Goal: Transaction & Acquisition: Purchase product/service

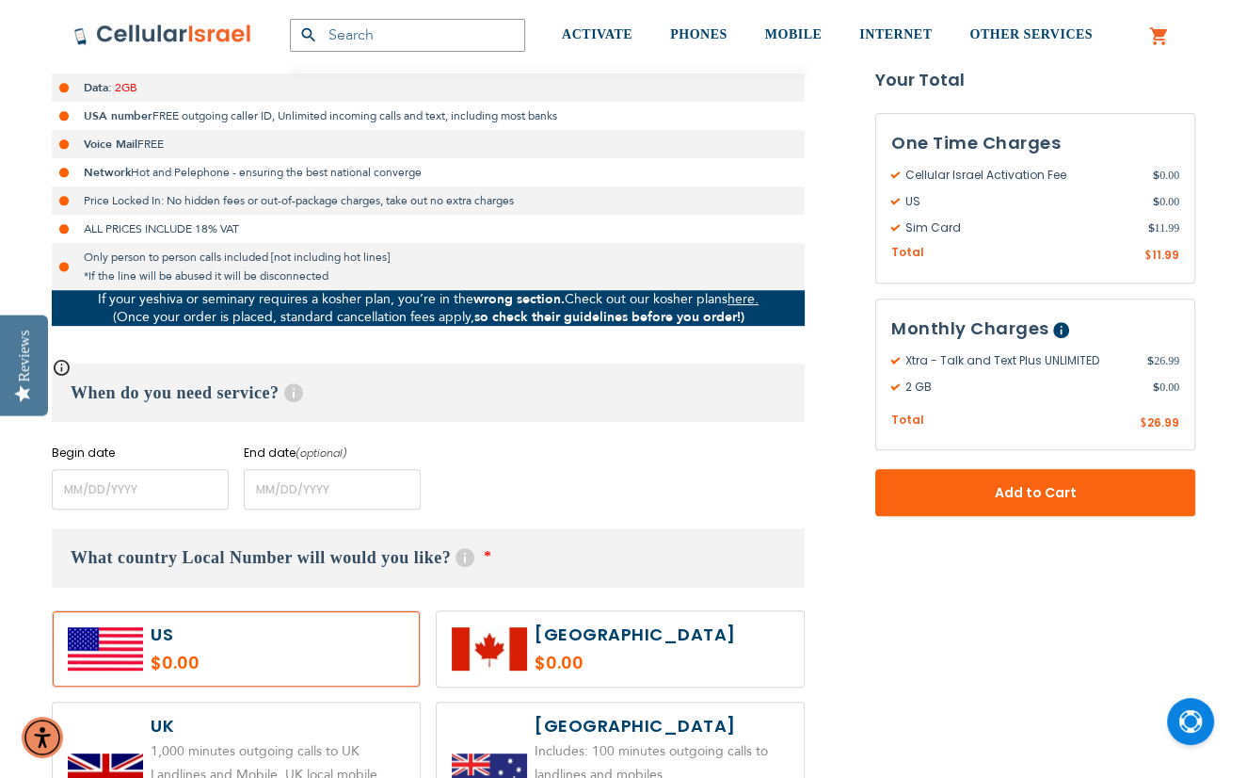
scroll to position [565, 0]
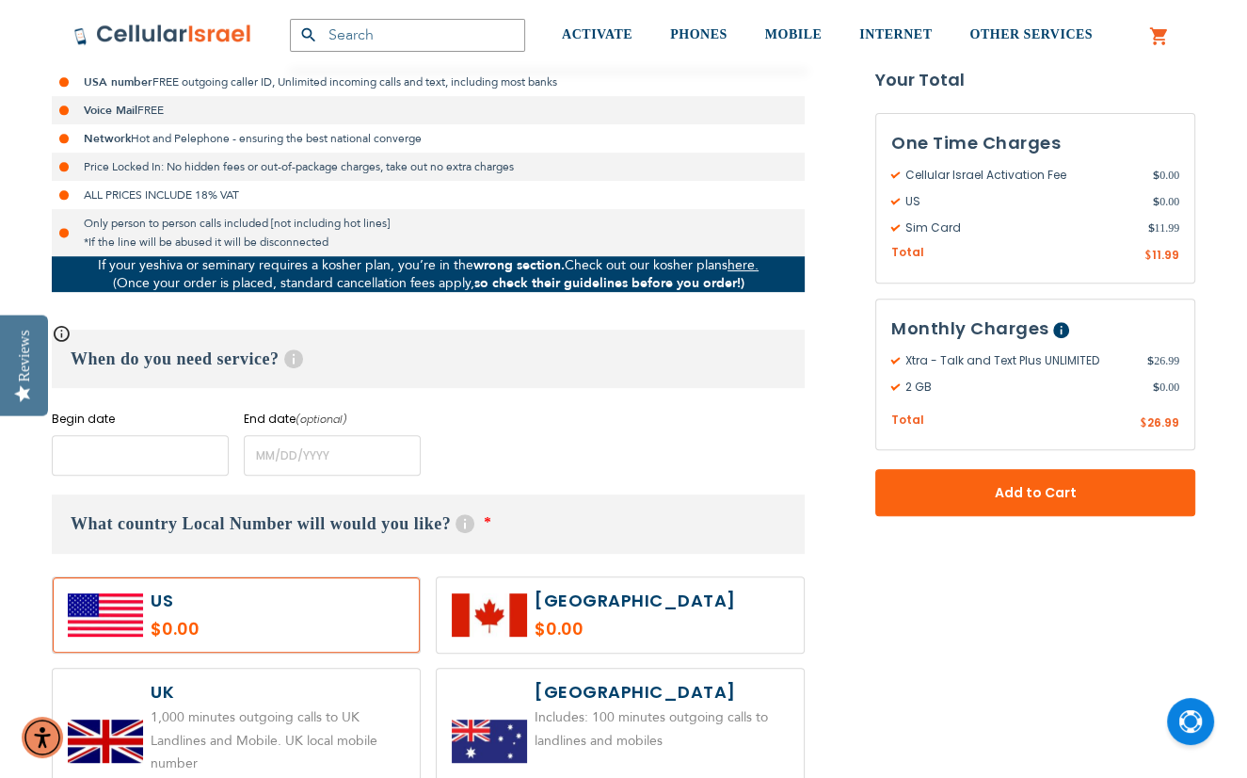
click at [162, 445] on input "name" at bounding box center [140, 455] width 177 height 40
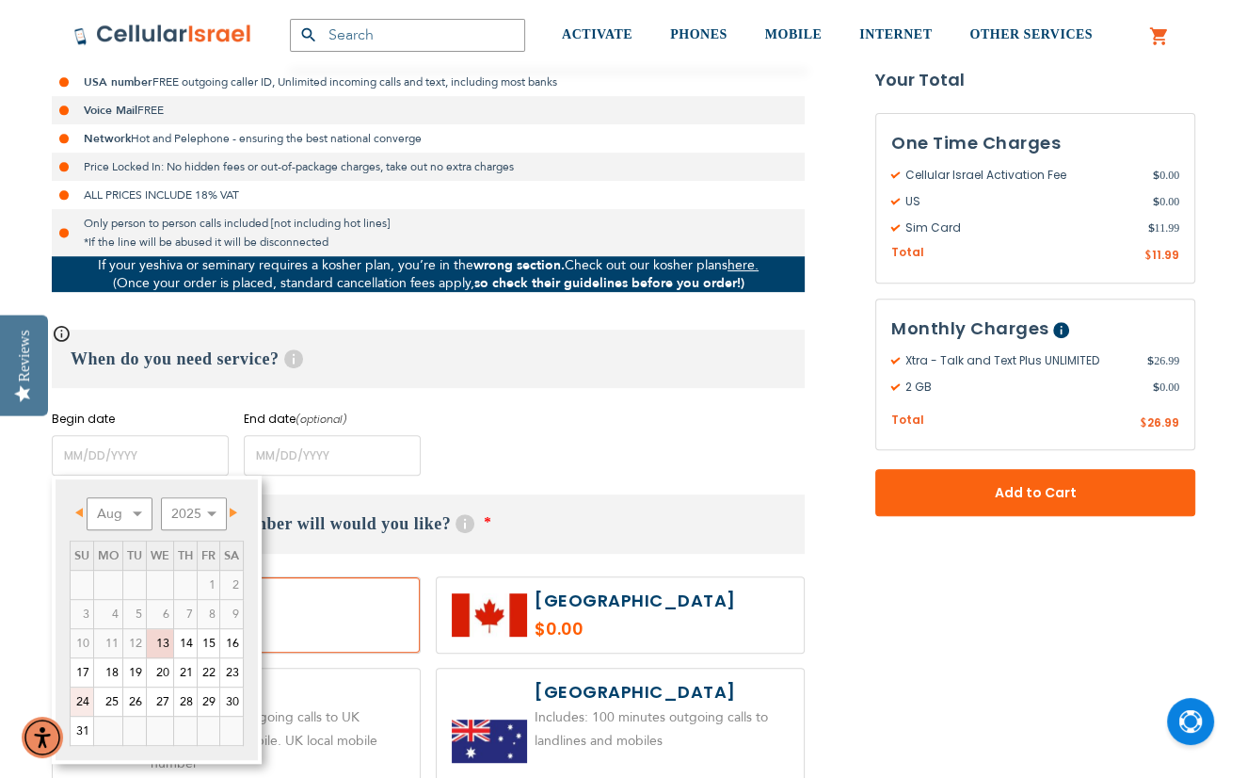
click at [79, 699] on link "24" at bounding box center [82, 701] width 23 height 28
type input "[DATE]"
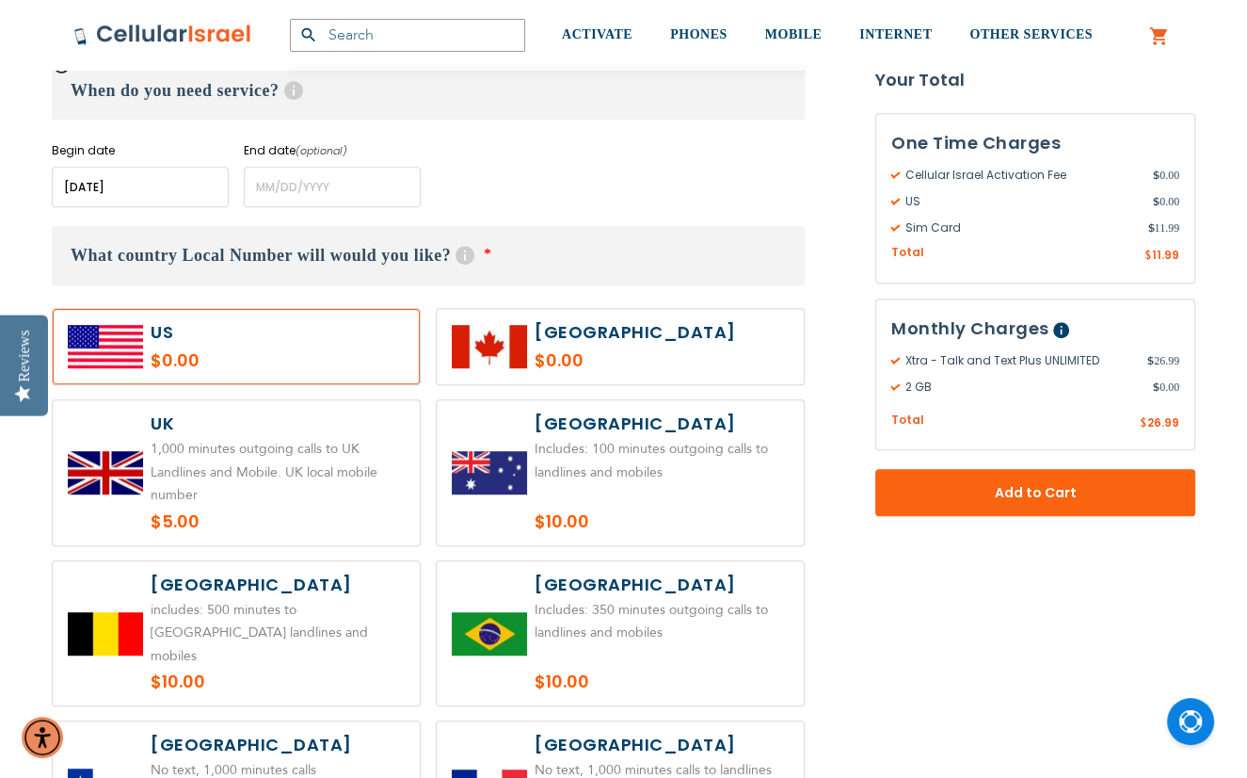
scroll to position [847, 0]
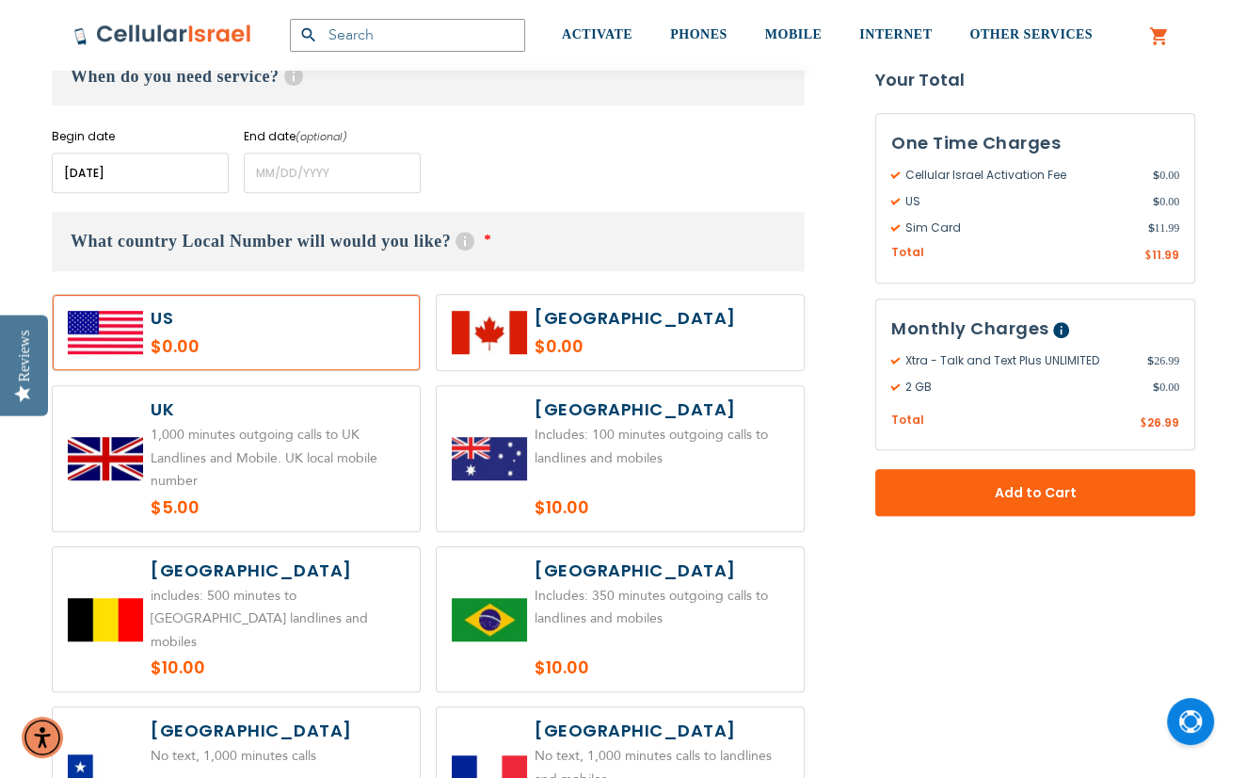
click at [276, 332] on label at bounding box center [236, 332] width 367 height 75
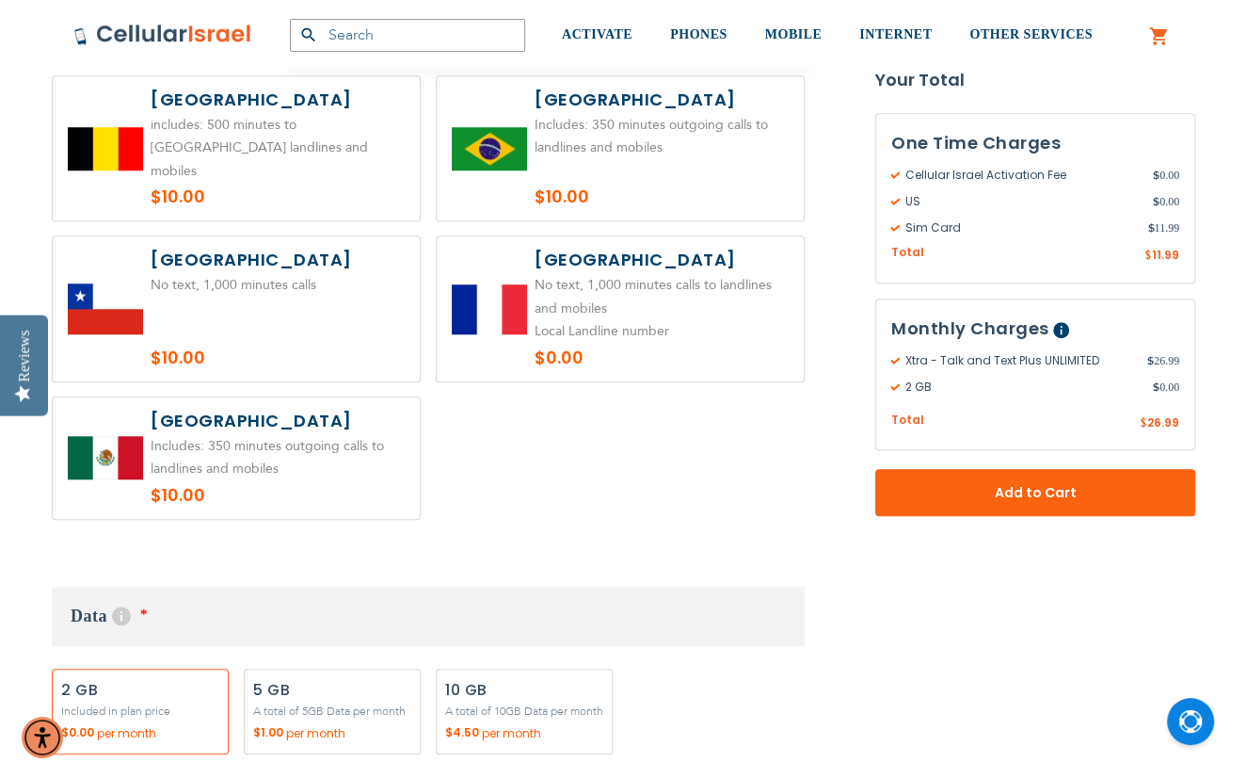
scroll to position [1600, 0]
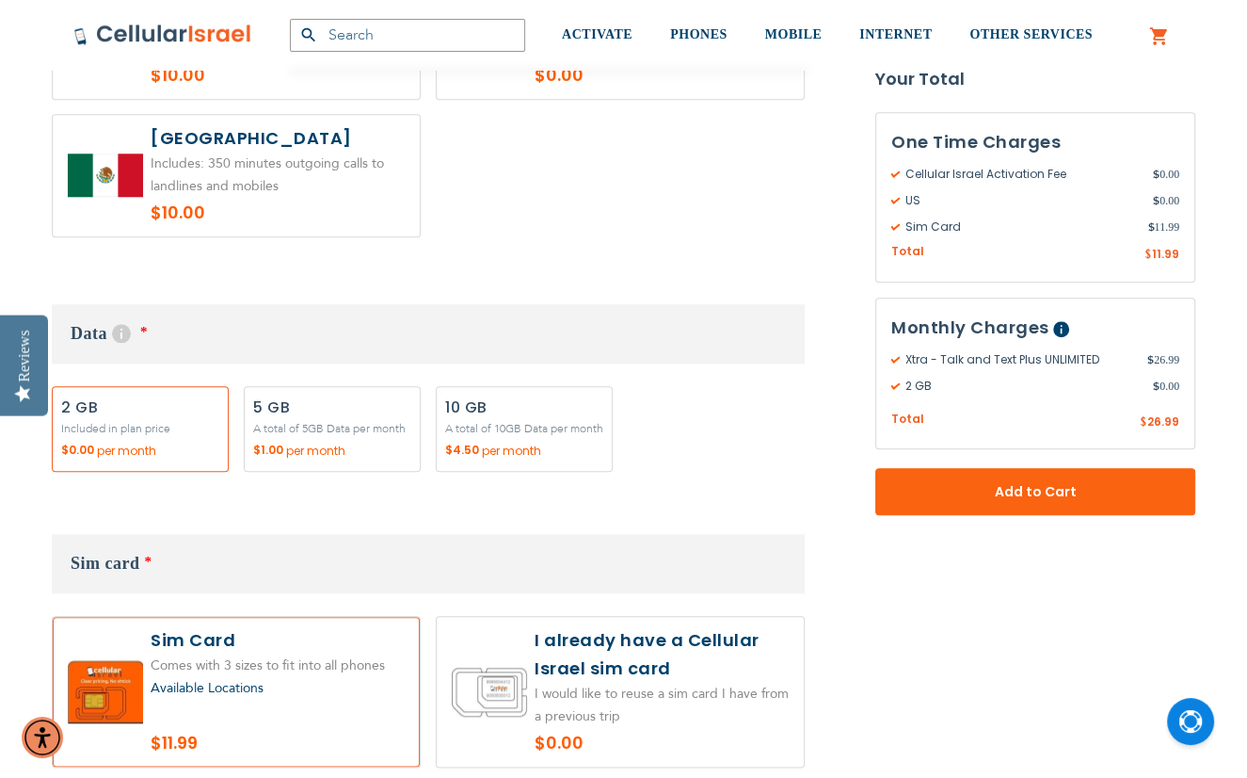
click at [561, 425] on label "Add" at bounding box center [524, 429] width 177 height 86
radio input "true"
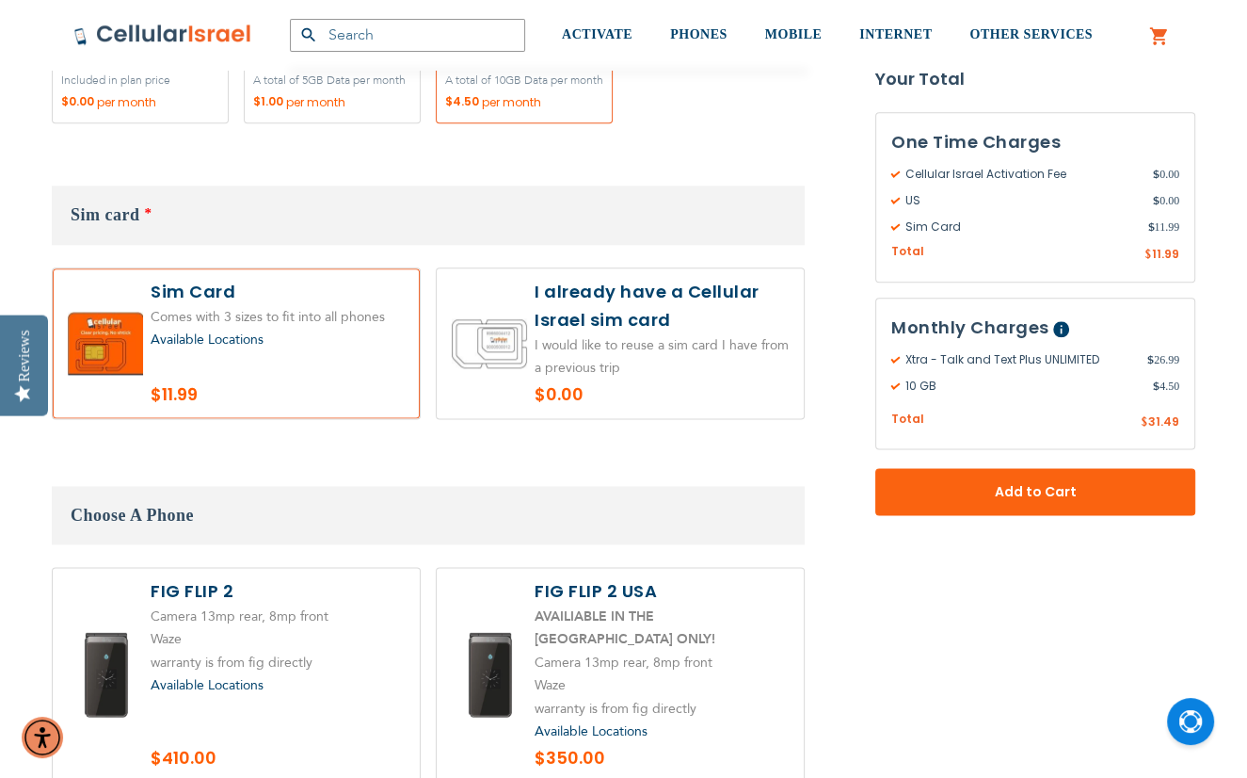
scroll to position [1977, 0]
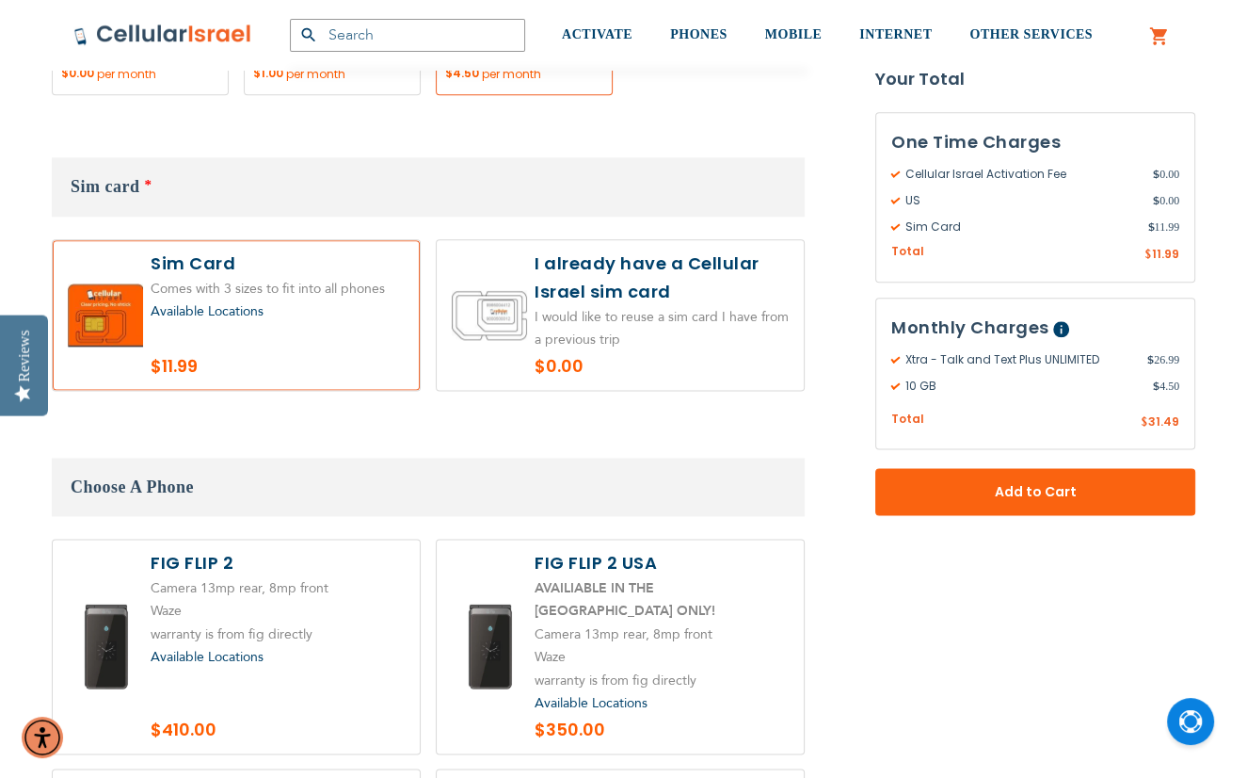
click at [286, 317] on div "Available Locations" at bounding box center [278, 312] width 254 height 24
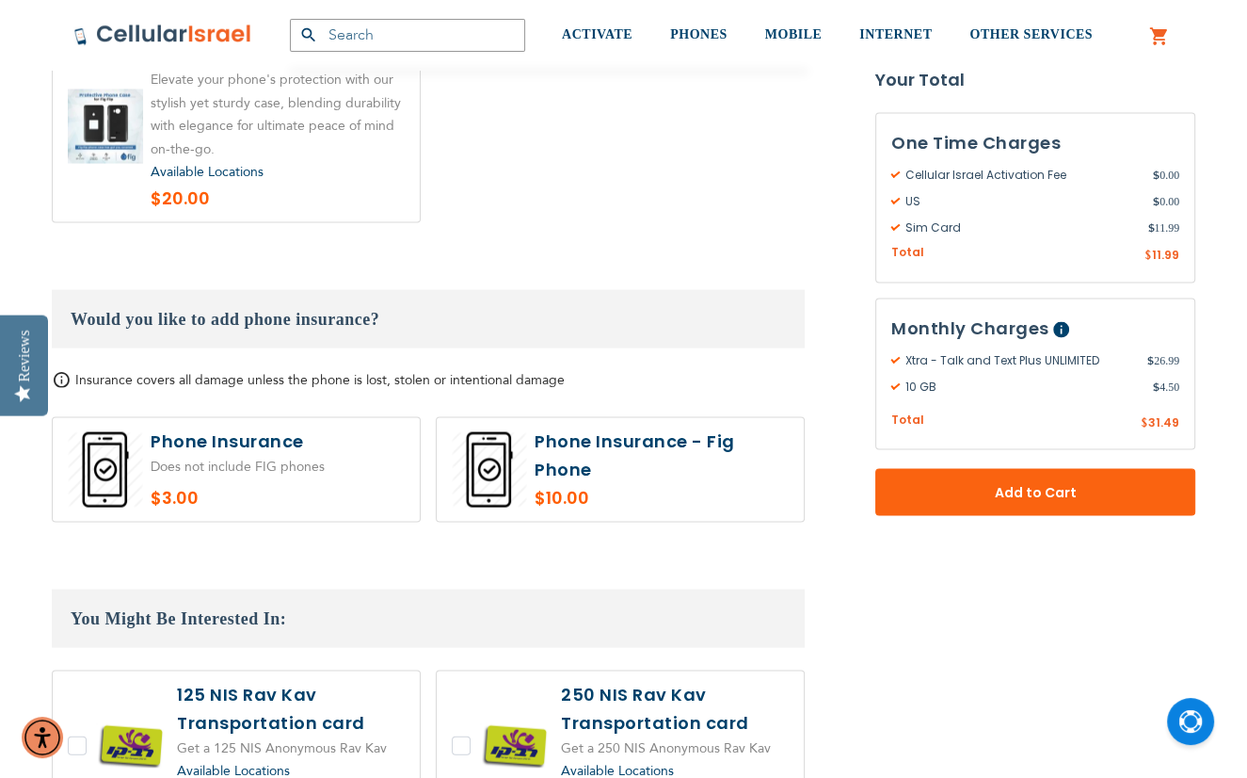
scroll to position [3295, 0]
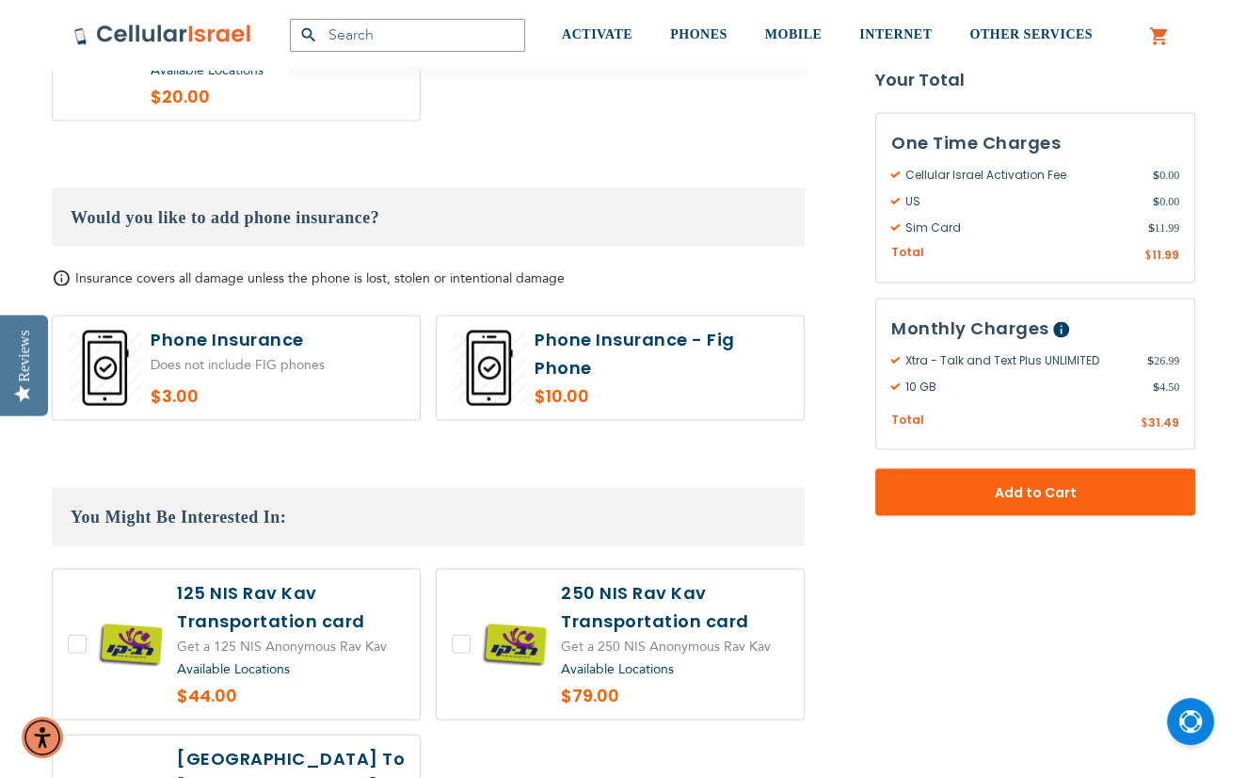
click at [272, 368] on label at bounding box center [236, 368] width 367 height 104
radio input "true"
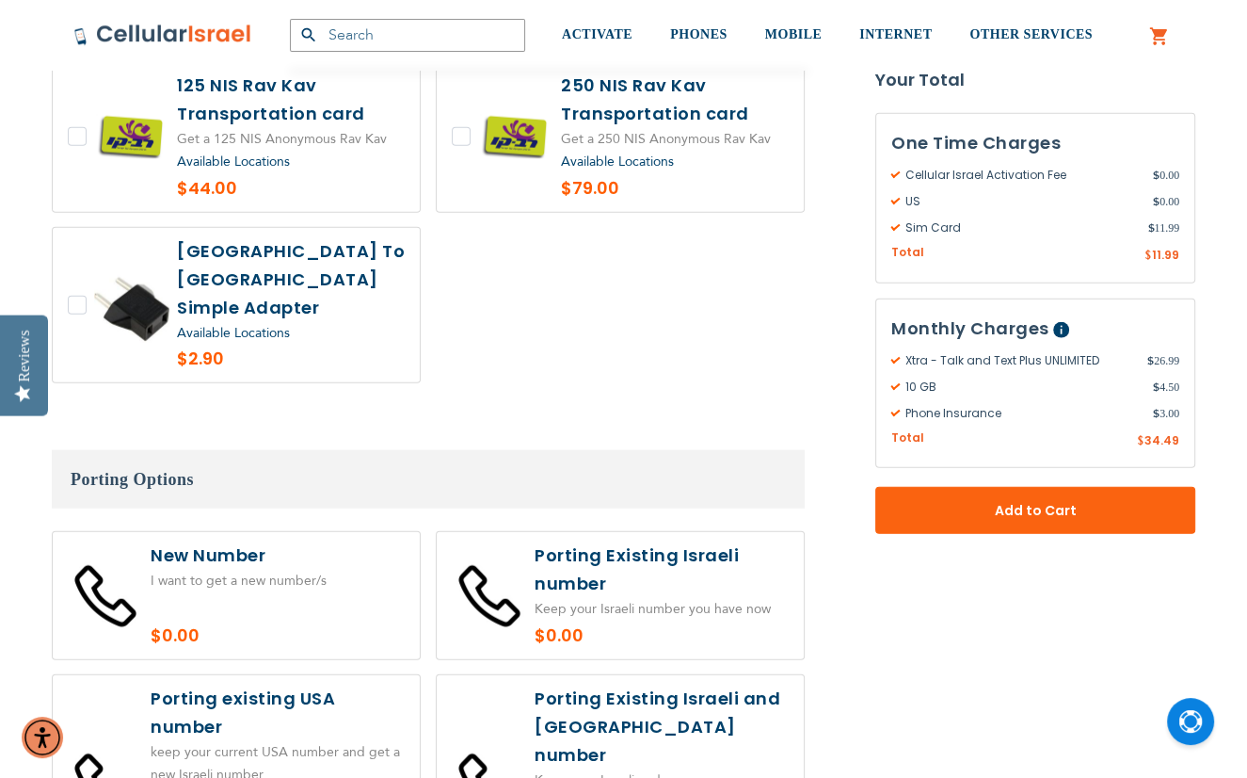
scroll to position [4142, 0]
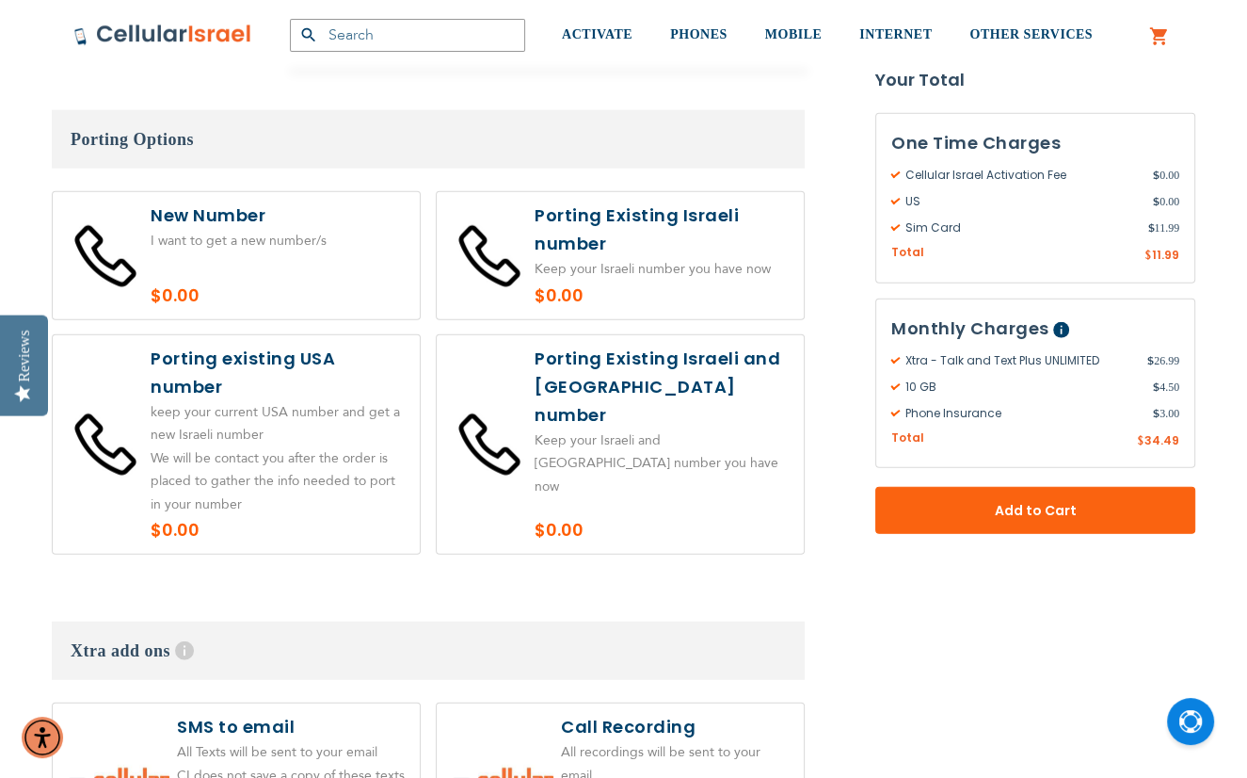
click at [268, 225] on label at bounding box center [236, 255] width 367 height 127
radio input "true"
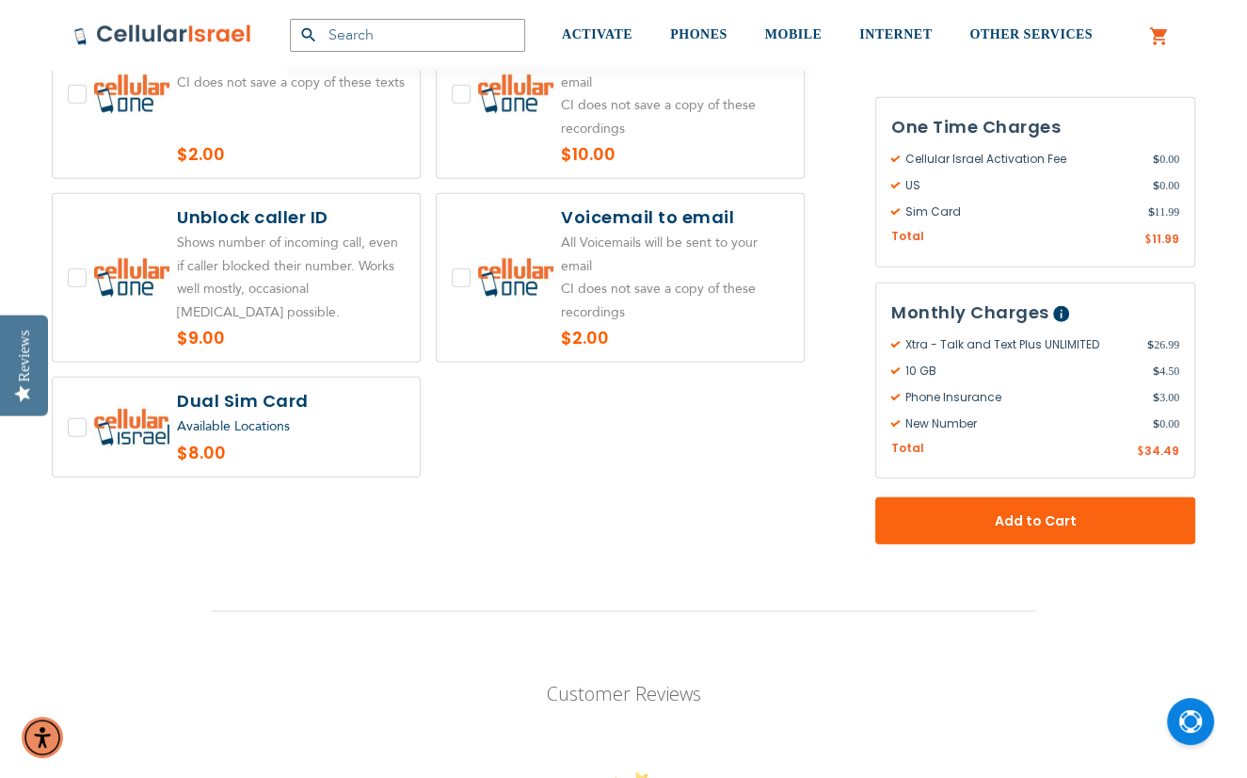
scroll to position [4989, 0]
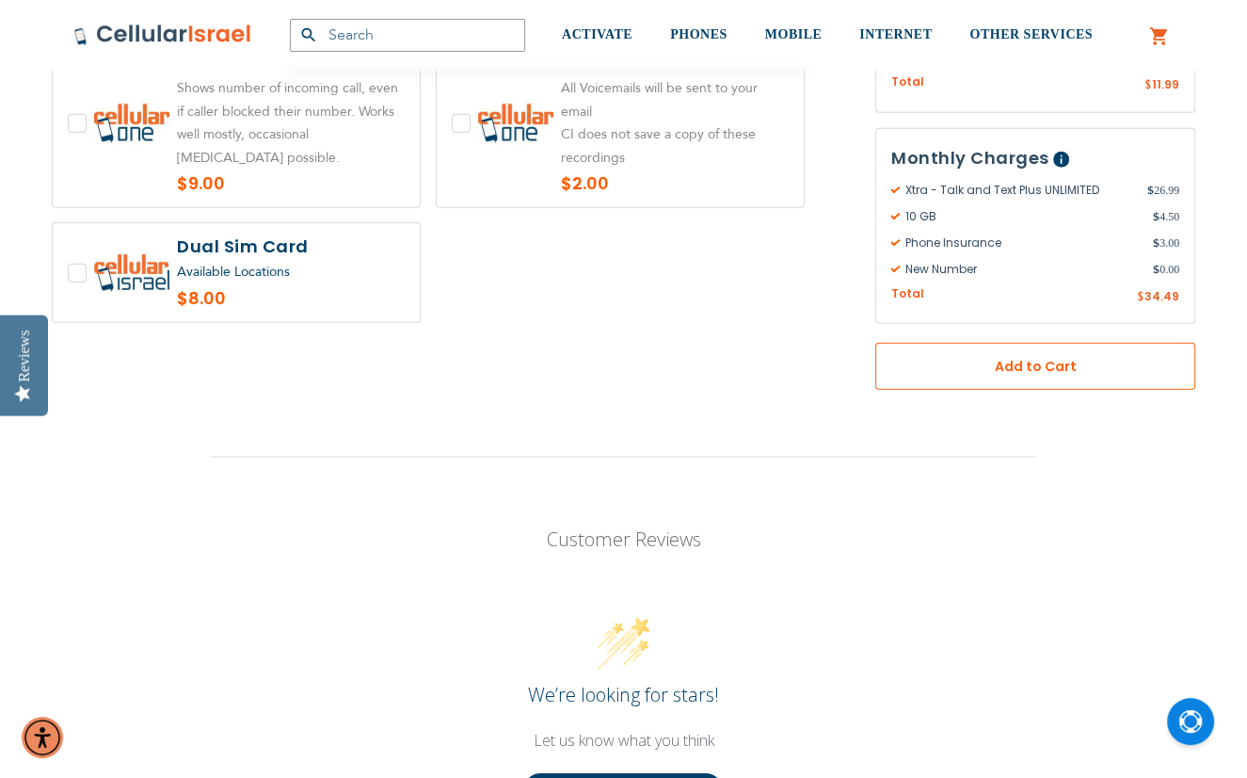
click at [1017, 356] on span "Add to Cart" at bounding box center [1036, 366] width 196 height 20
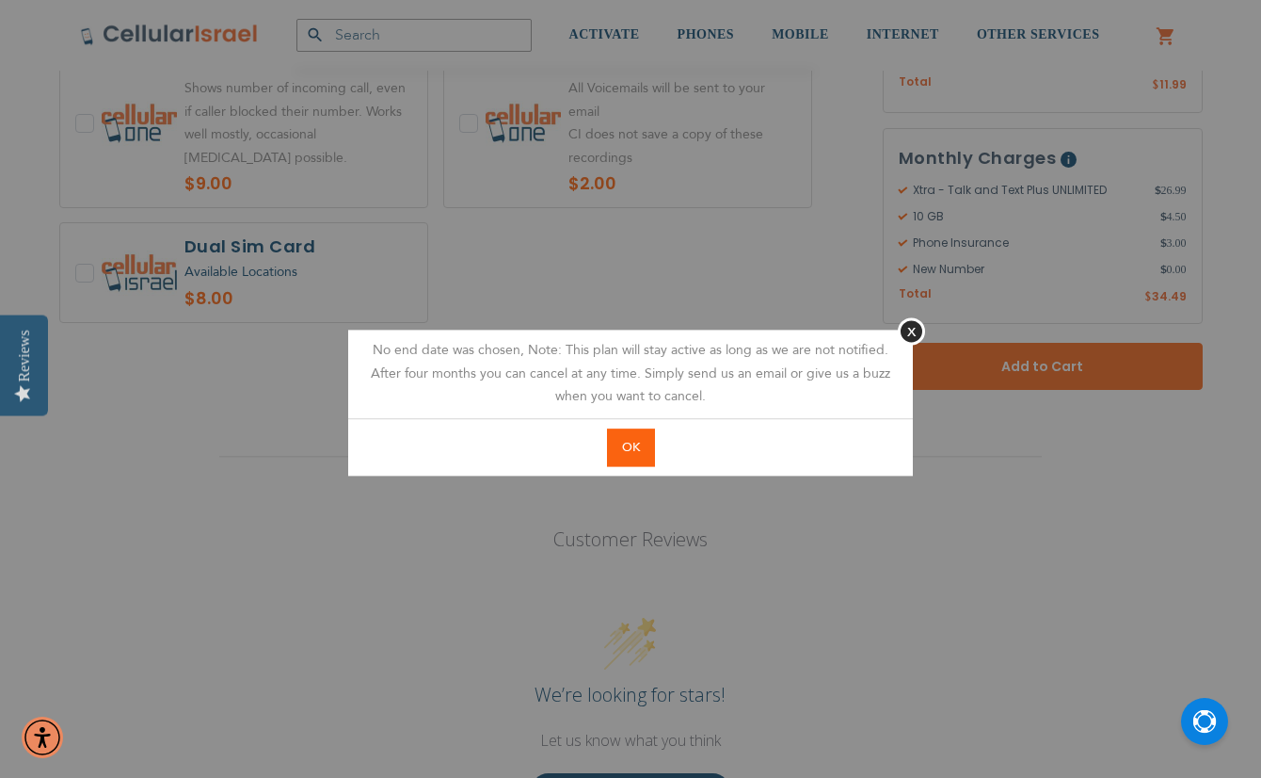
click at [629, 438] on button "OK" at bounding box center [631, 447] width 48 height 39
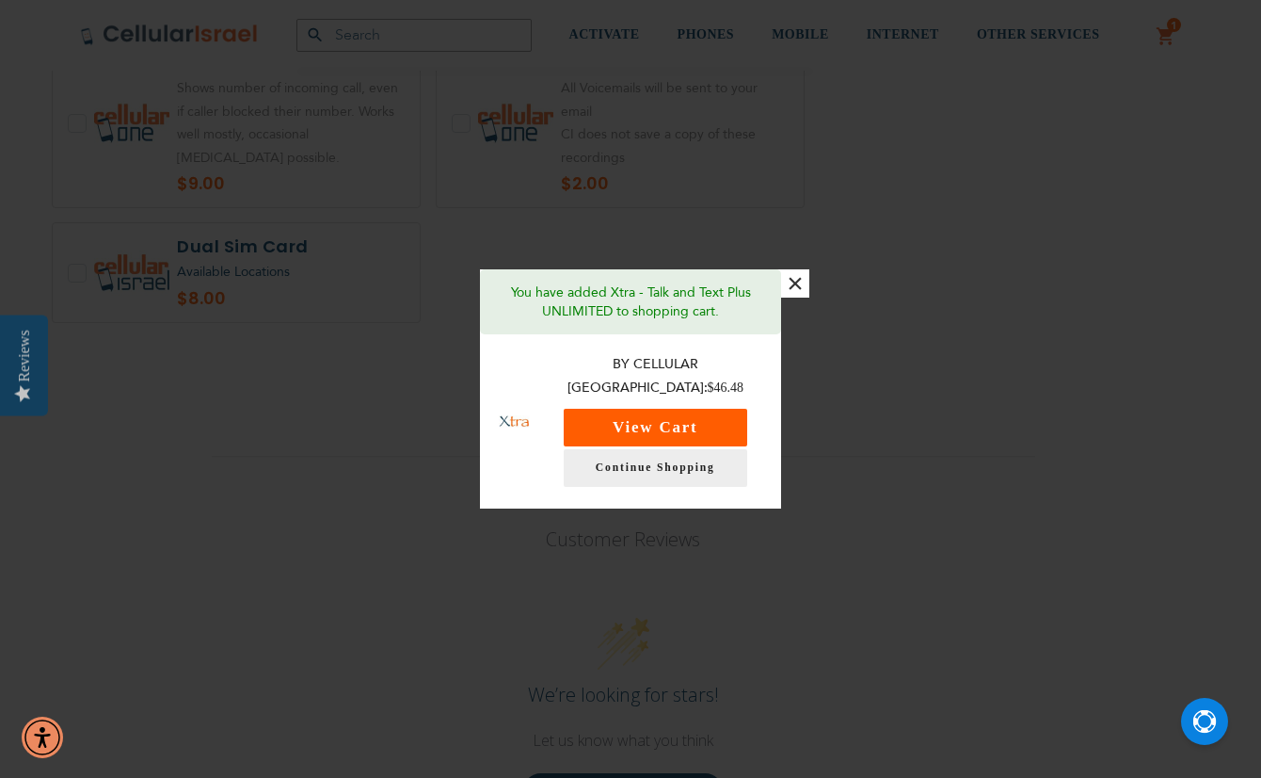
click at [694, 419] on button "View Cart" at bounding box center [656, 428] width 184 height 38
